Goal: Check status: Check status

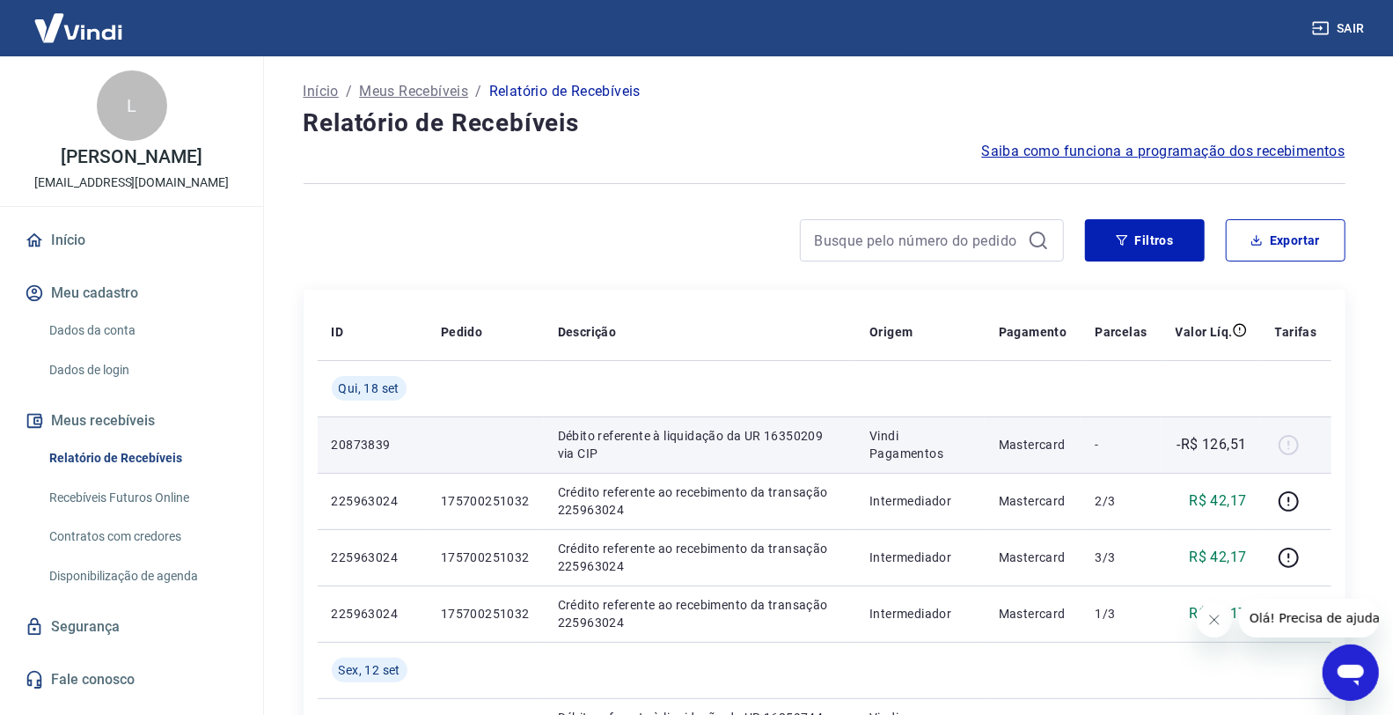
click at [1289, 443] on div at bounding box center [1296, 444] width 42 height 28
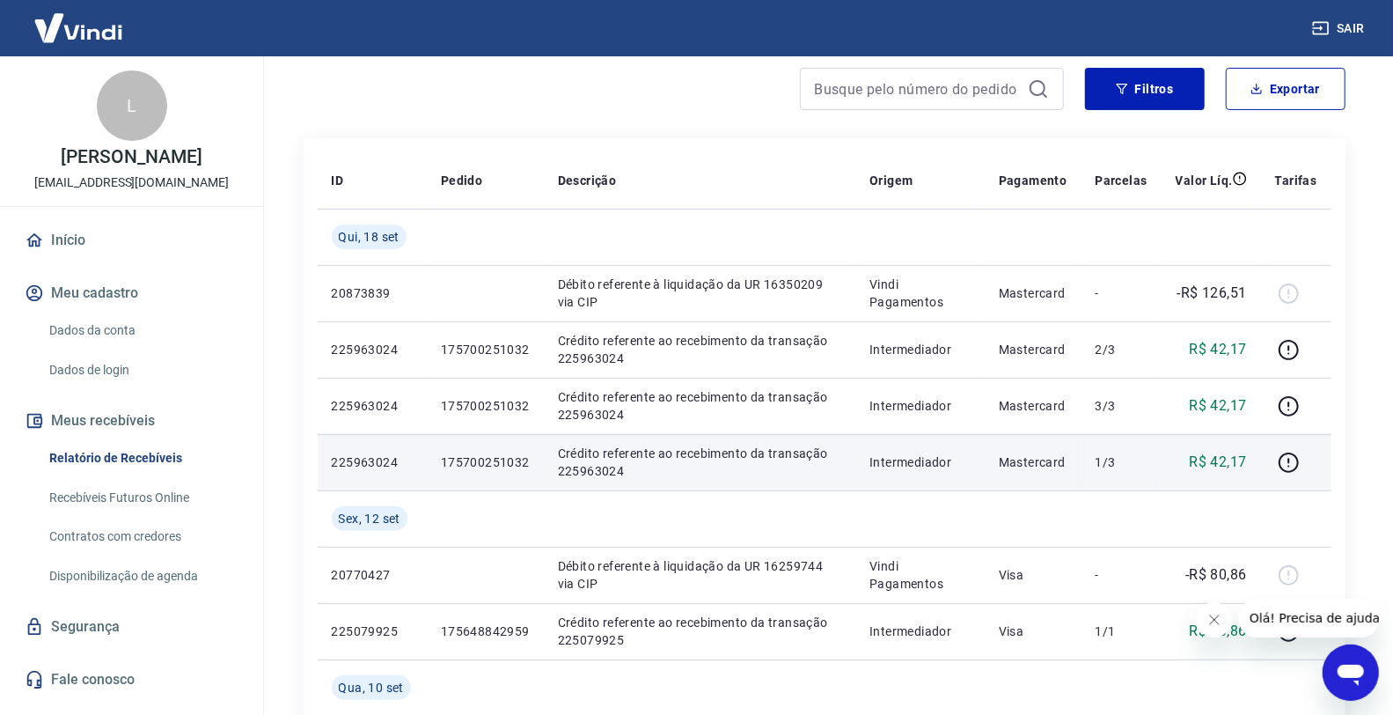
scroll to position [195, 0]
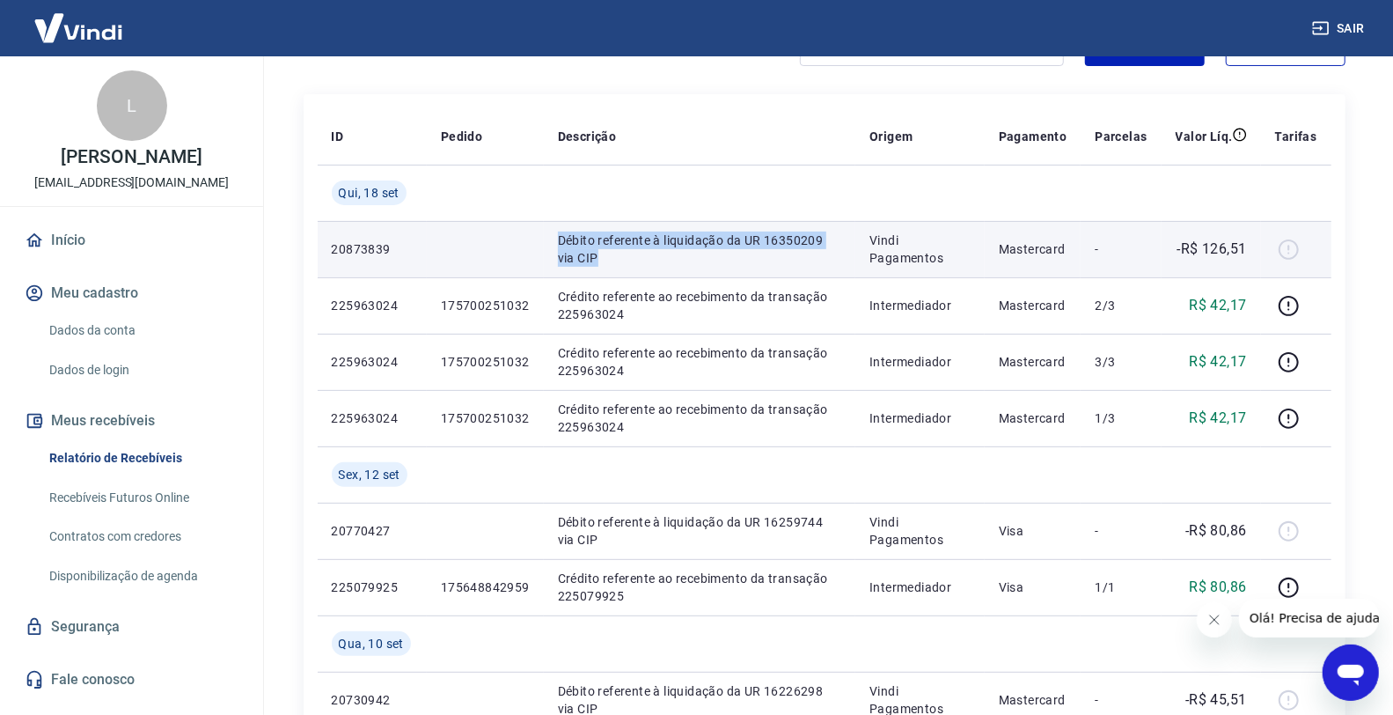
drag, startPoint x: 556, startPoint y: 239, endPoint x: 579, endPoint y: 256, distance: 28.9
click at [579, 256] on p "Débito referente à liquidação da UR 16350209 via CIP" at bounding box center [699, 248] width 283 height 35
copy p "Débito referente à liquidação da UR 16350209 via CIP"
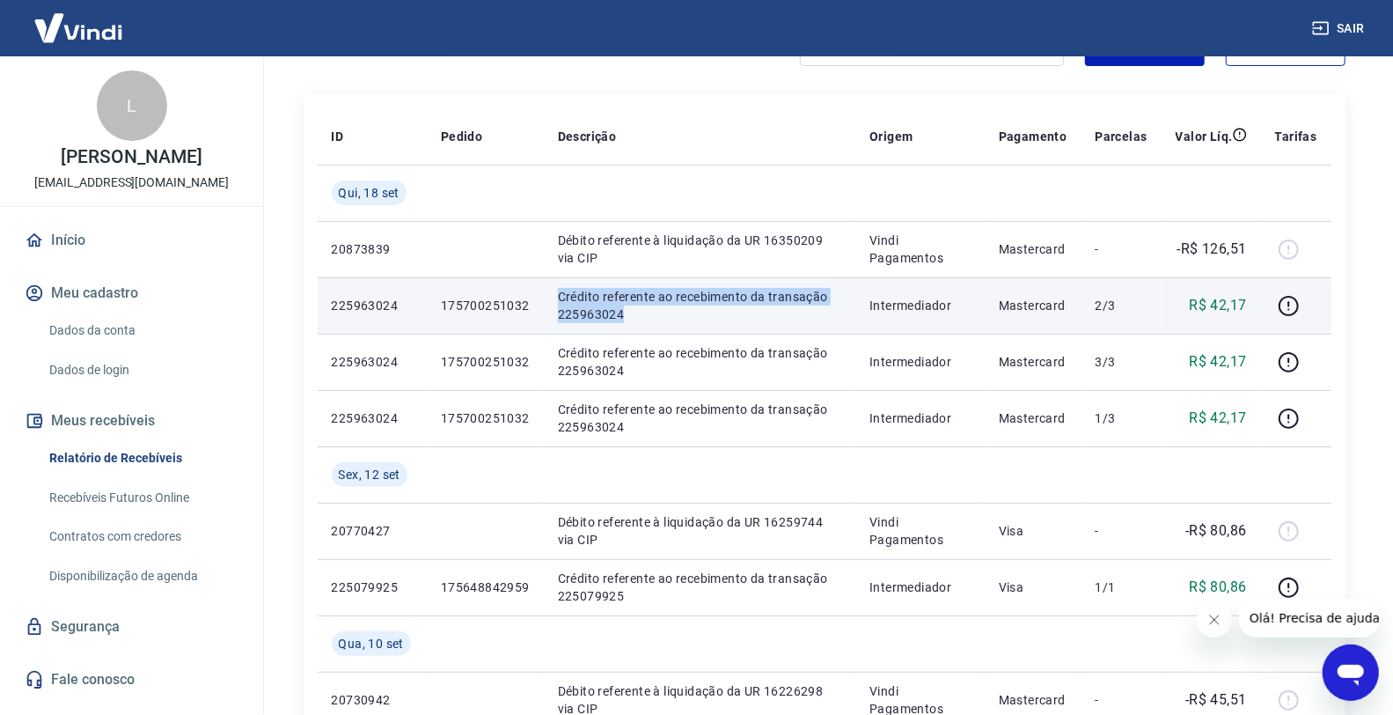
drag, startPoint x: 557, startPoint y: 296, endPoint x: 627, endPoint y: 311, distance: 71.1
click at [627, 311] on p "Crédito referente ao recebimento da transação 225963024" at bounding box center [699, 305] width 283 height 35
copy p "Crédito referente ao recebimento da transação 225963024"
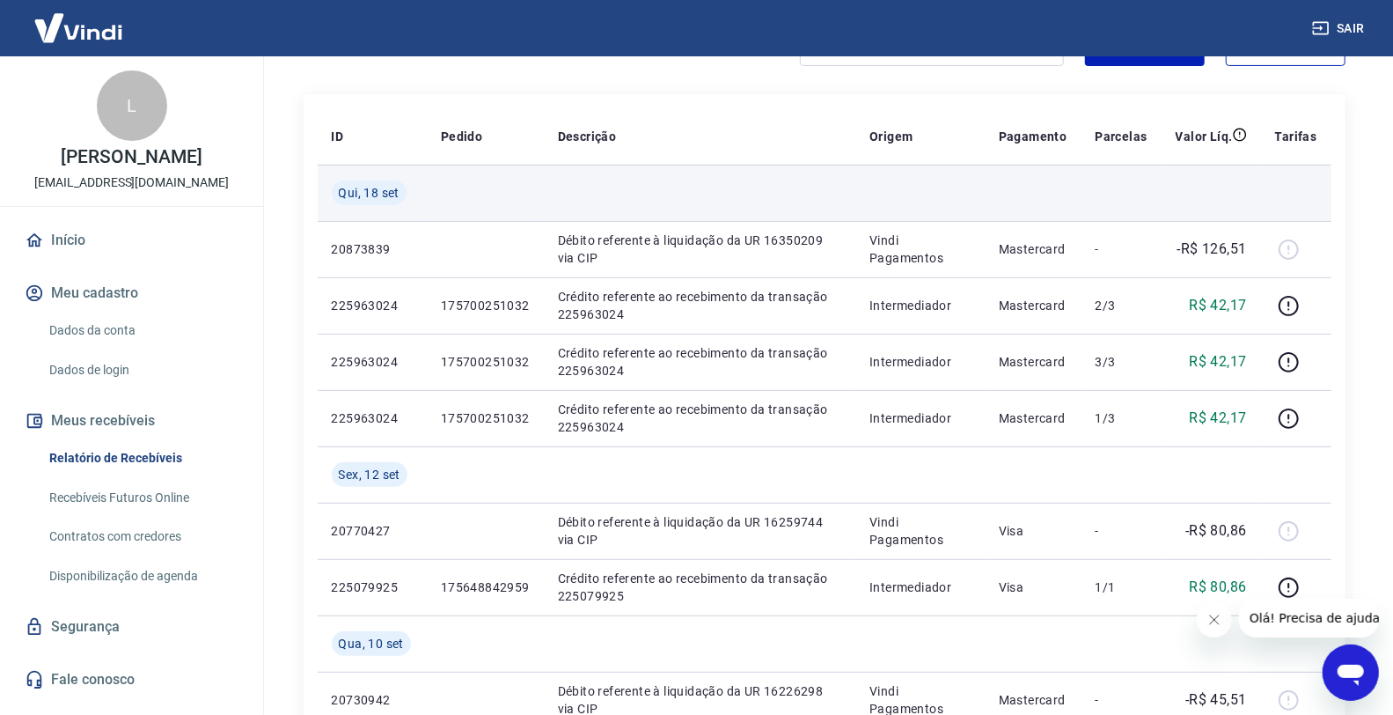
click at [833, 201] on td at bounding box center [700, 193] width 312 height 56
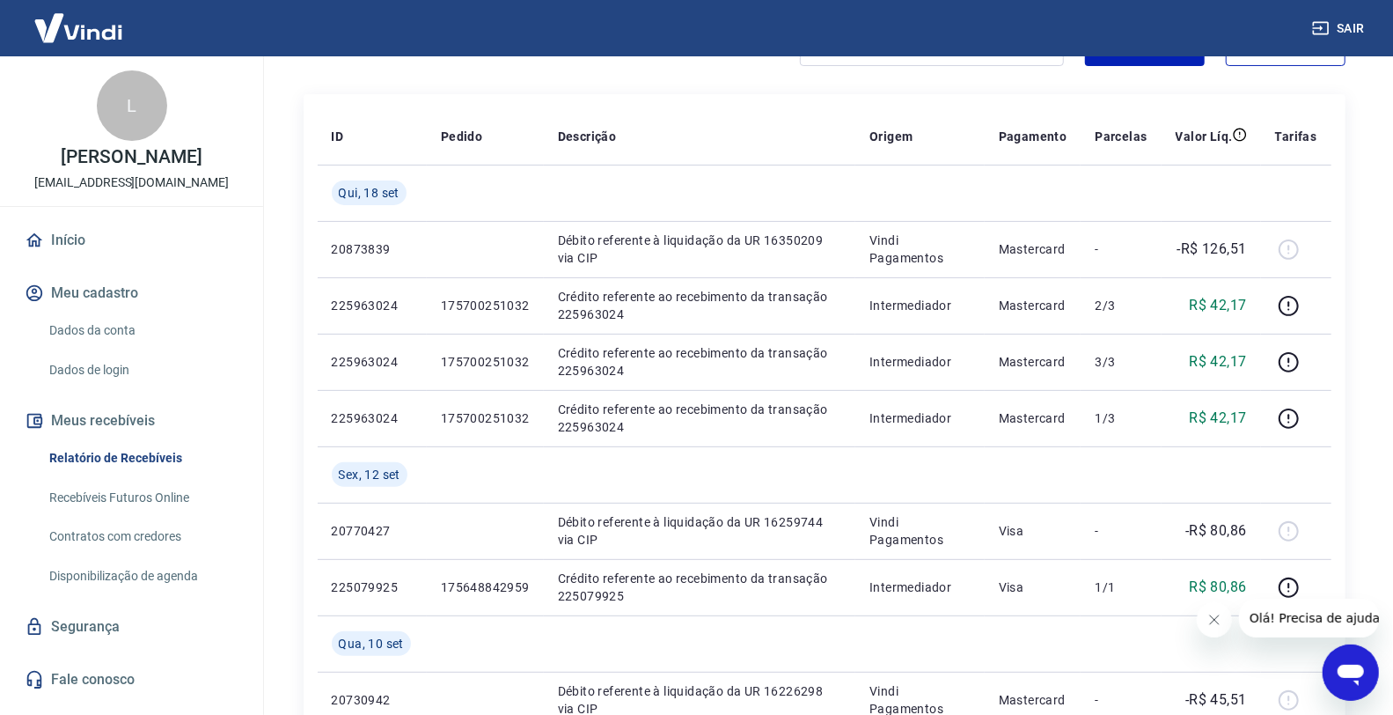
click at [94, 29] on img at bounding box center [78, 28] width 114 height 54
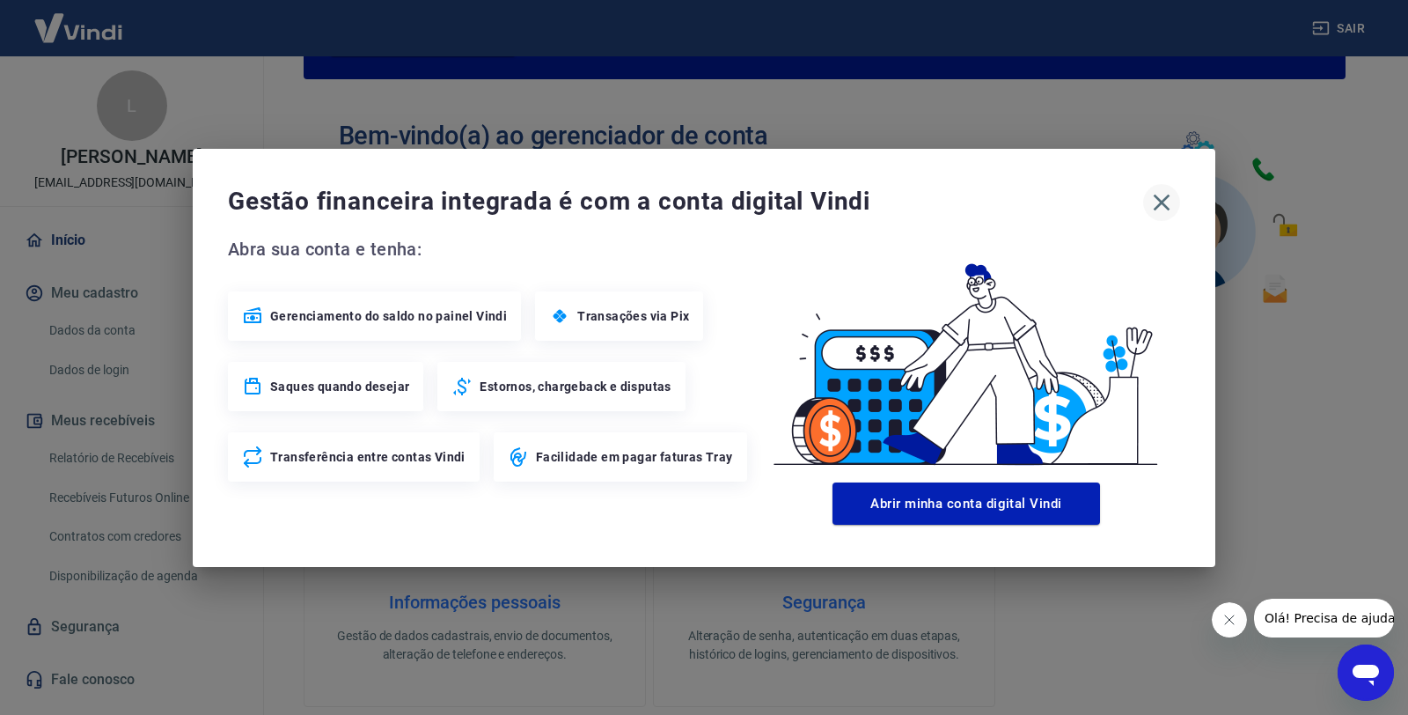
click at [1157, 204] on icon "button" at bounding box center [1162, 202] width 28 height 28
